Goal: Task Accomplishment & Management: Complete application form

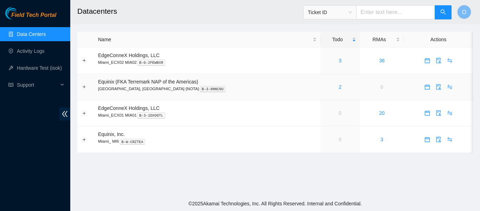
click at [324, 88] on div "2" at bounding box center [340, 87] width 32 height 8
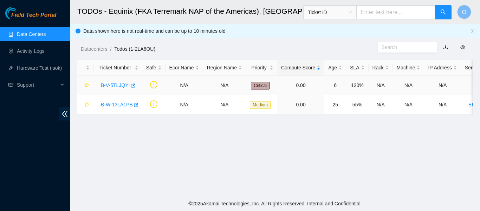
click at [111, 87] on link "B-V-5TLJQYI" at bounding box center [115, 85] width 29 height 6
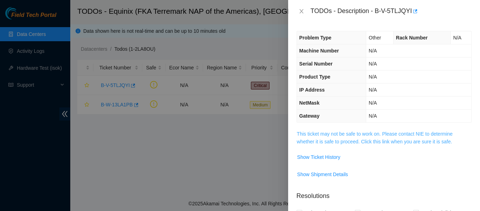
click at [341, 136] on link "This ticket may not be safe to work on. Please contact NIE to determine whether…" at bounding box center [375, 137] width 156 height 13
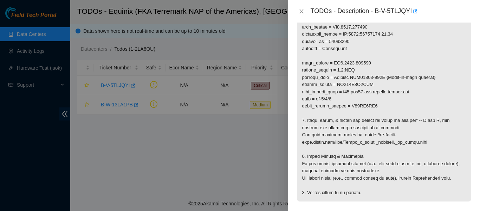
scroll to position [176, 0]
click at [402, 60] on p at bounding box center [384, 77] width 174 height 247
click at [379, 128] on p at bounding box center [384, 77] width 174 height 247
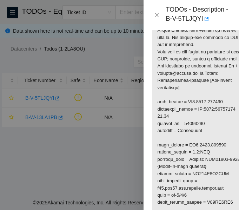
scroll to position [163, 0]
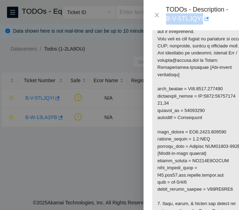
drag, startPoint x: 167, startPoint y: 18, endPoint x: 201, endPoint y: 20, distance: 34.9
click at [201, 20] on div "TODOs - Description - B-V-5TLJQYI" at bounding box center [198, 15] width 65 height 19
copy div "B-V-5TLJQYI"
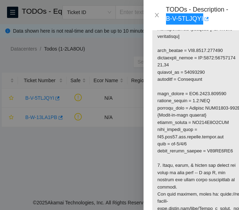
scroll to position [204, 0]
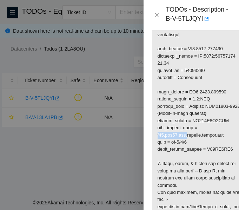
drag, startPoint x: 156, startPoint y: 142, endPoint x: 185, endPoint y: 142, distance: 28.8
click at [185, 142] on p at bounding box center [200, 117] width 95 height 341
copy p "r02.mia01.icn"
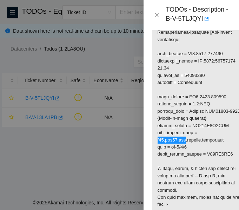
scroll to position [198, 0]
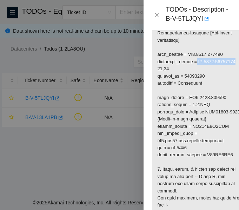
drag, startPoint x: 196, startPoint y: 69, endPoint x: 237, endPoint y: 72, distance: 40.8
click at [237, 72] on p at bounding box center [200, 123] width 95 height 341
click at [216, 79] on p at bounding box center [200, 123] width 95 height 341
drag, startPoint x: 198, startPoint y: 69, endPoint x: 219, endPoint y: 76, distance: 22.7
click at [219, 76] on p at bounding box center [200, 123] width 95 height 341
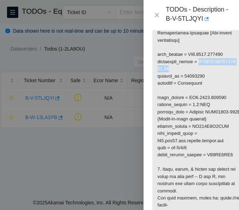
copy p "PP:0102:13467682 41,42"
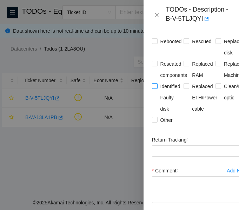
scroll to position [522, 0]
click at [221, 92] on span "Clean/Replaced optic" at bounding box center [241, 91] width 41 height 22
click at [218, 88] on input "Clean/Replaced optic" at bounding box center [218, 85] width 5 height 5
checkbox input "true"
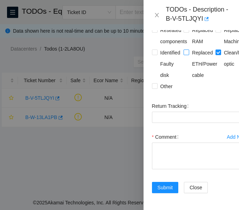
scroll to position [573, 0]
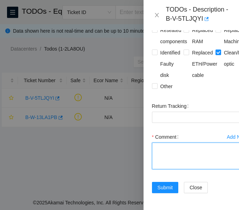
click at [174, 143] on textarea "Comment" at bounding box center [200, 156] width 96 height 27
paste textarea "Verified ticket is safe to work on: YES NOCC Authorized: YES Located and verifi…"
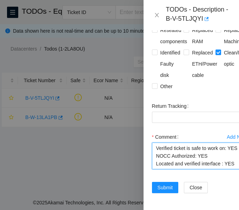
scroll to position [93, 0]
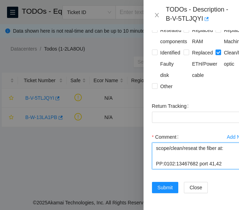
click at [156, 151] on textarea "Verified ticket is safe to work on: YES NOCC Authorized: YES Located and verifi…" at bounding box center [200, 156] width 96 height 27
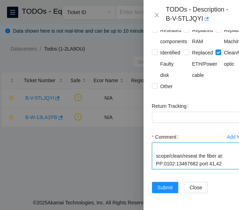
scroll to position [85, 0]
click at [155, 144] on textarea "Verified ticket is safe to work on: YES NOCC Authorized: YES Located and verifi…" at bounding box center [200, 156] width 96 height 27
type textarea "Verified ticket is safe to work on: YES NOCC Authorized: YES Located and verifi…"
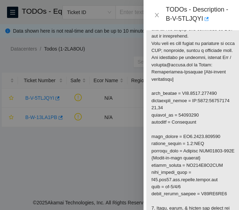
scroll to position [155, 6]
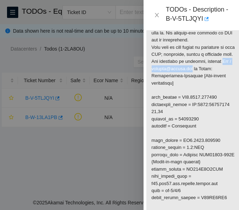
drag, startPoint x: 222, startPoint y: 70, endPoint x: 197, endPoint y: 78, distance: 26.5
click at [197, 78] on p at bounding box center [194, 165] width 95 height 341
copy p "Ray / [EMAIL_ADDRESS][DOMAIN_NAME]"
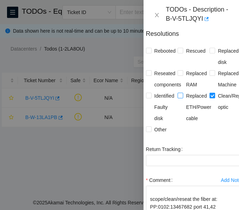
scroll to position [573, 6]
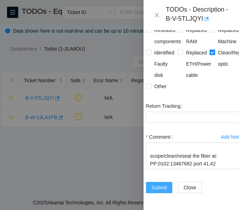
click at [156, 184] on span "Submit" at bounding box center [159, 188] width 15 height 8
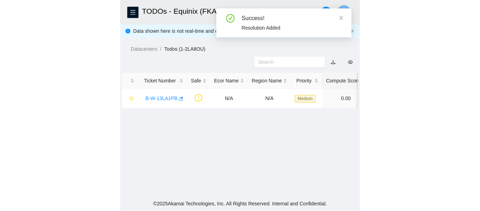
scroll to position [8, 6]
